Goal: Task Accomplishment & Management: Complete application form

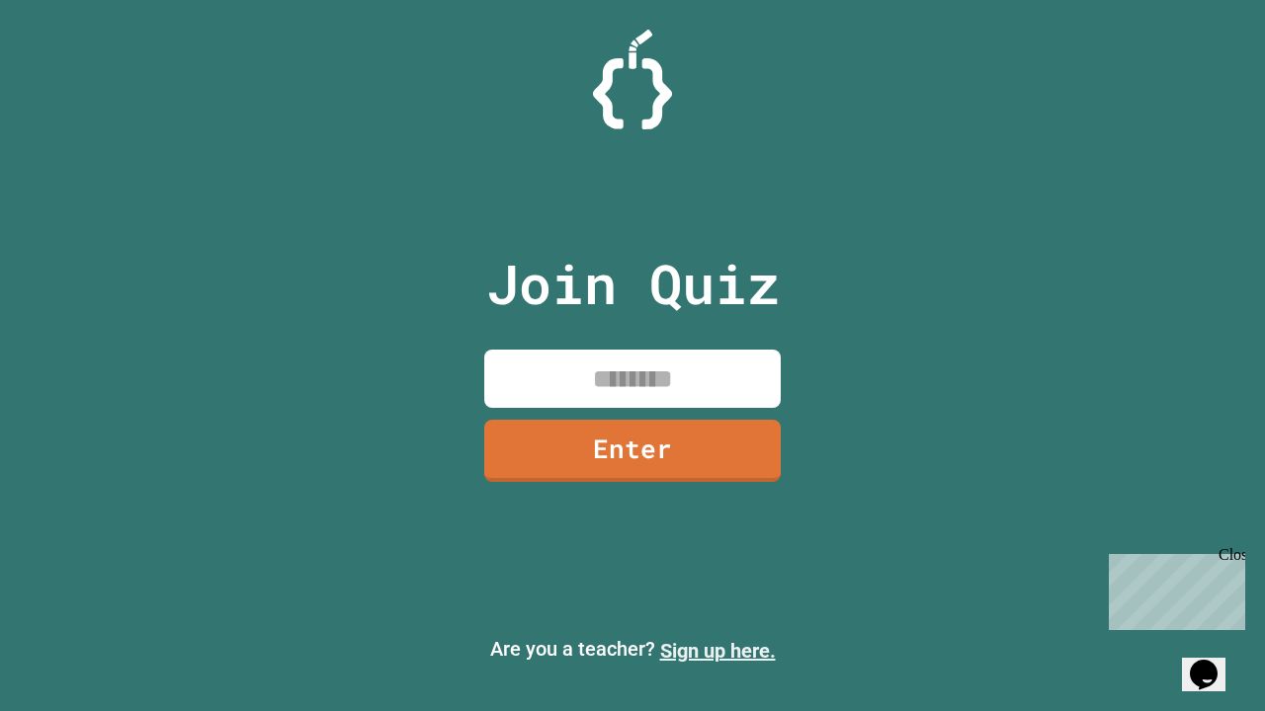
click at [717, 651] on link "Sign up here." at bounding box center [718, 651] width 116 height 24
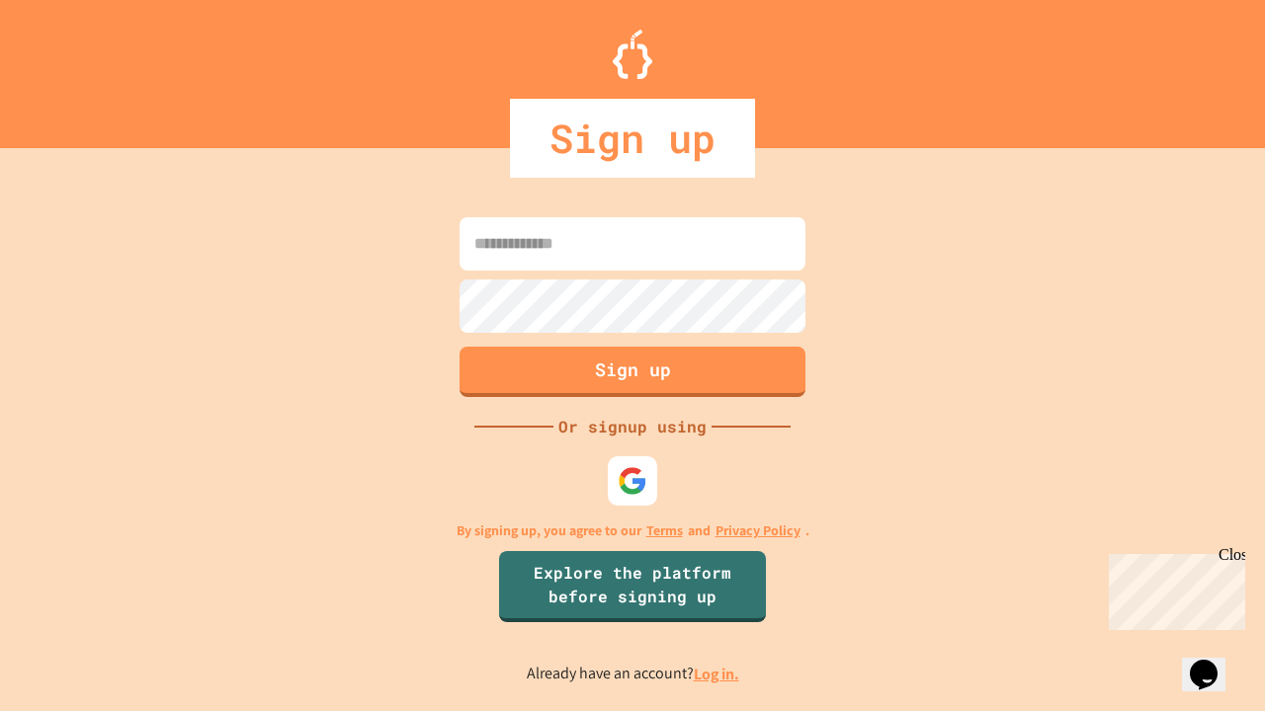
click at [717, 674] on link "Log in." at bounding box center [716, 674] width 45 height 21
